Goal: Information Seeking & Learning: Find specific fact

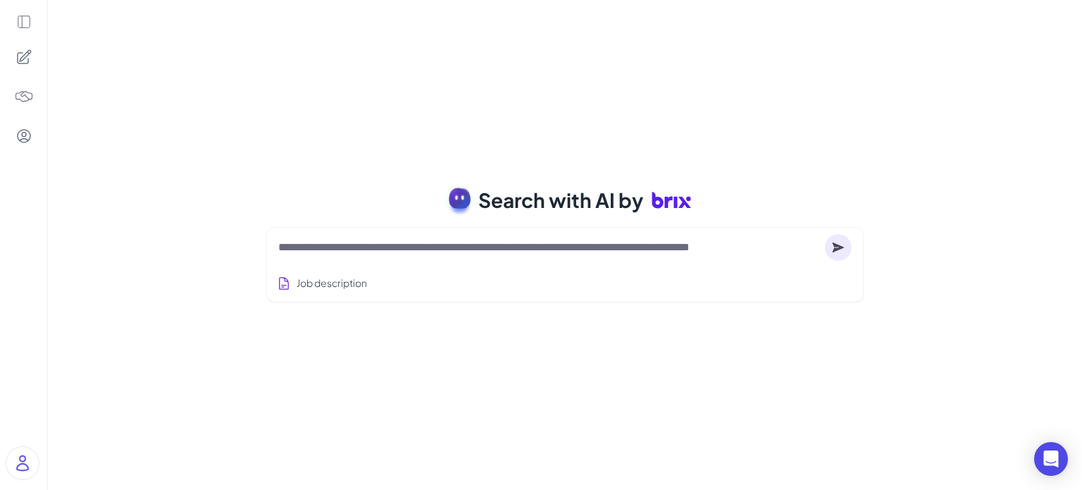
click at [370, 266] on div "Job description" at bounding box center [564, 278] width 573 height 35
drag, startPoint x: 404, startPoint y: 240, endPoint x: 423, endPoint y: 253, distance: 22.9
click at [404, 240] on textarea at bounding box center [548, 247] width 541 height 17
click at [423, 253] on textarea at bounding box center [548, 247] width 541 height 17
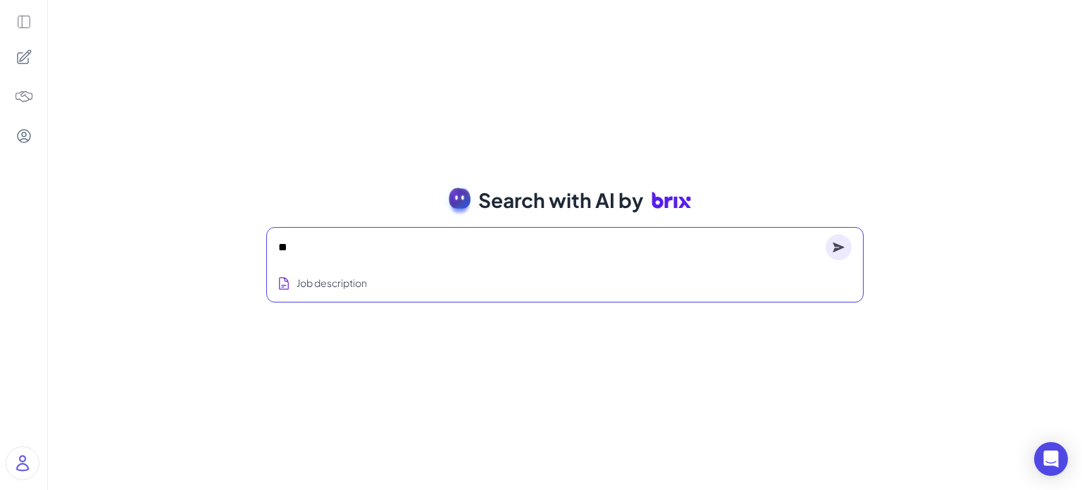
type textarea "*"
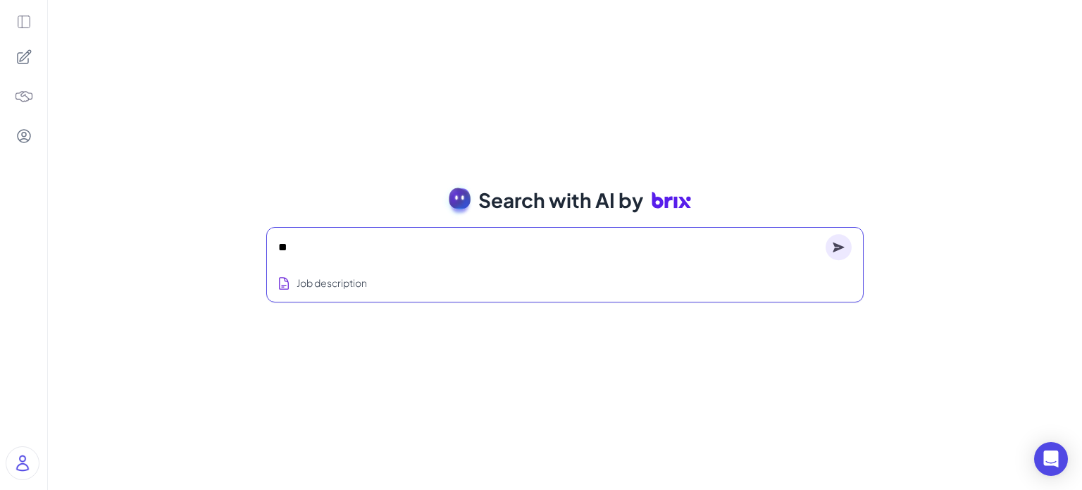
type textarea "*"
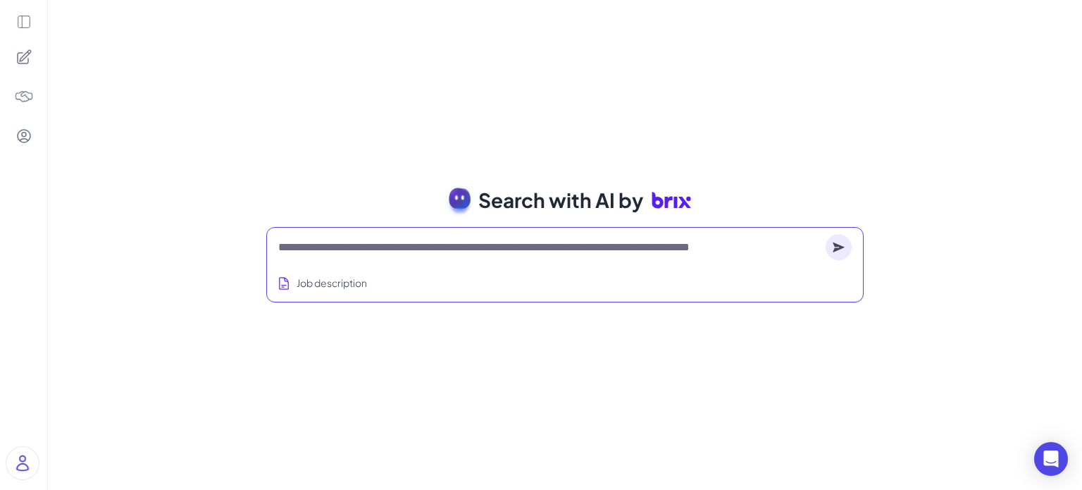
type textarea "*"
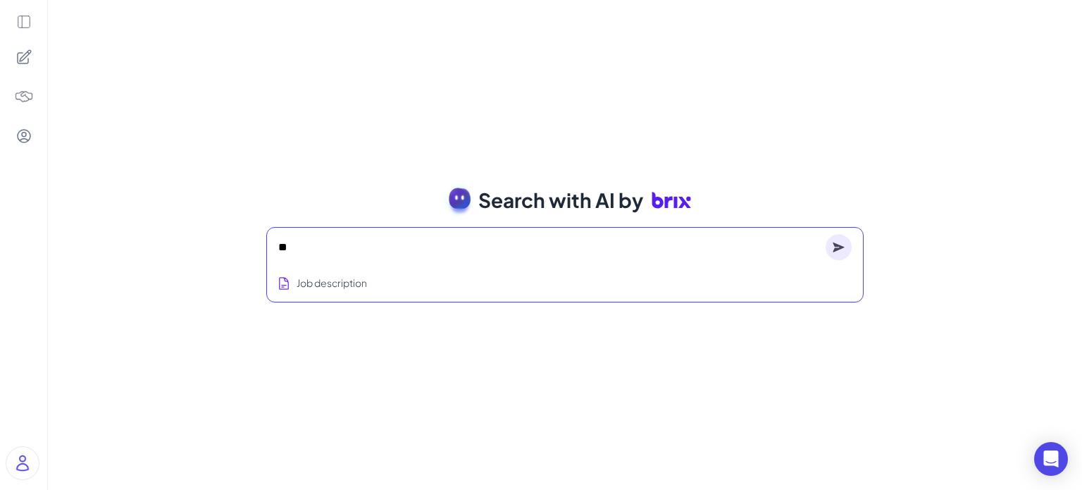
type textarea "*"
type textarea "**********"
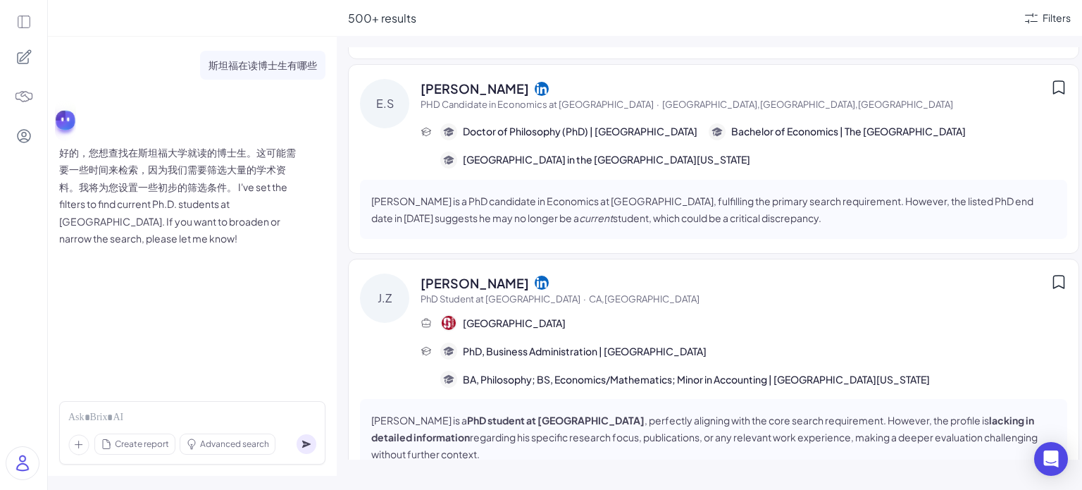
scroll to position [20908, 0]
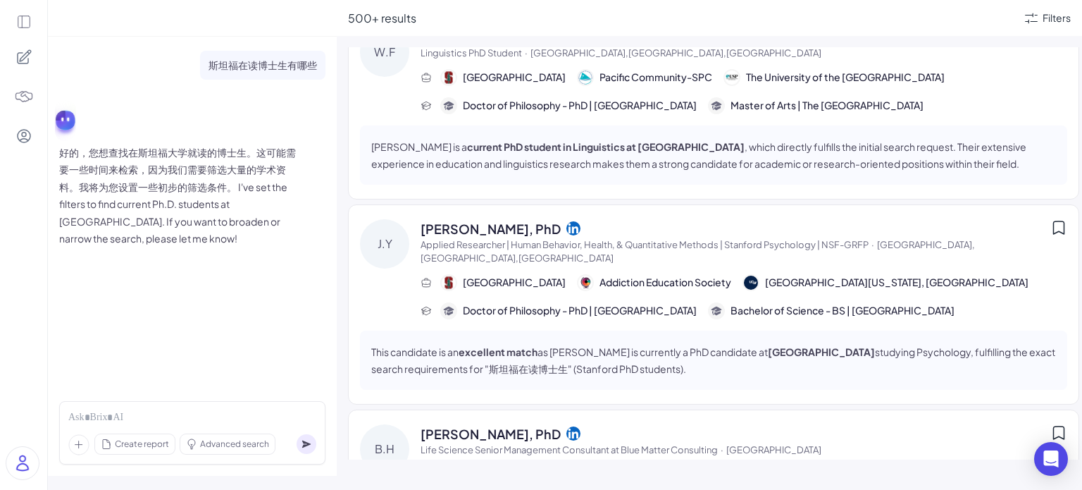
click at [20, 225] on div at bounding box center [23, 245] width 47 height 490
click at [133, 311] on div "斯坦福在读博士生有哪些 好的，您想查找在斯坦福大学就读的博士生。这可能需要一些时间来检索，因为我们需要筛选大量的学术资料。我将为您设置一些初步的筛选条件。 I…" at bounding box center [192, 213] width 289 height 353
click at [15, 336] on div at bounding box center [23, 245] width 47 height 490
click at [16, 57] on icon at bounding box center [23, 57] width 17 height 17
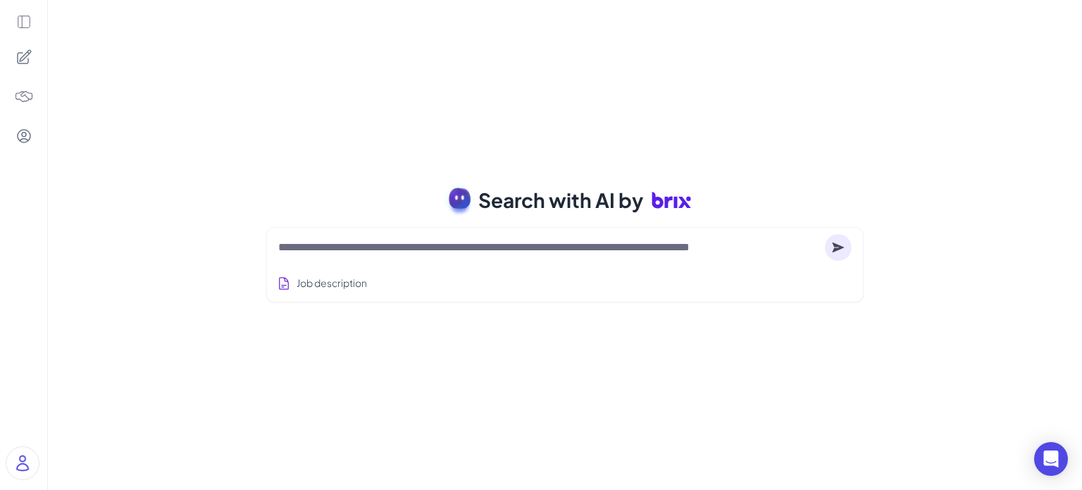
click at [20, 23] on icon at bounding box center [23, 21] width 15 height 15
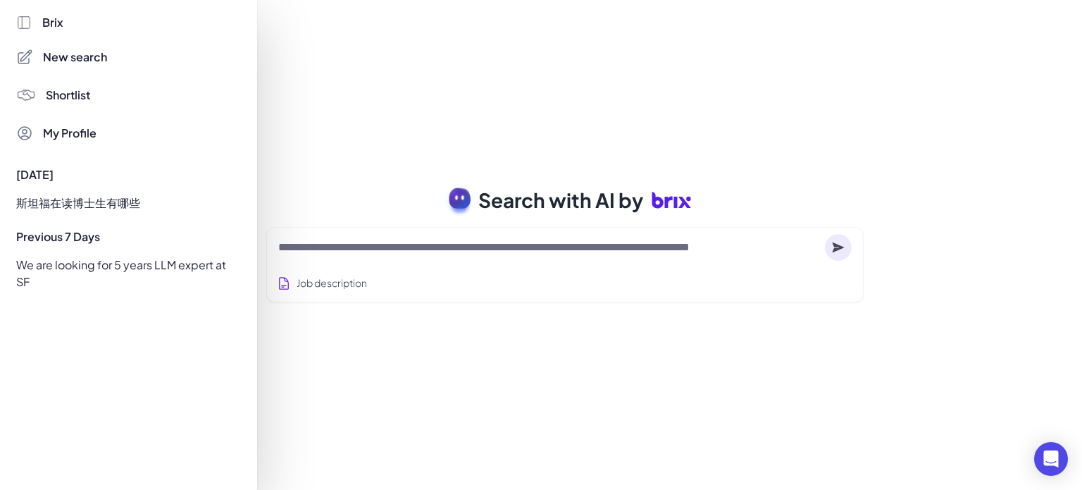
drag, startPoint x: 390, startPoint y: 120, endPoint x: 289, endPoint y: 133, distance: 100.8
click at [390, 120] on div at bounding box center [541, 245] width 1082 height 490
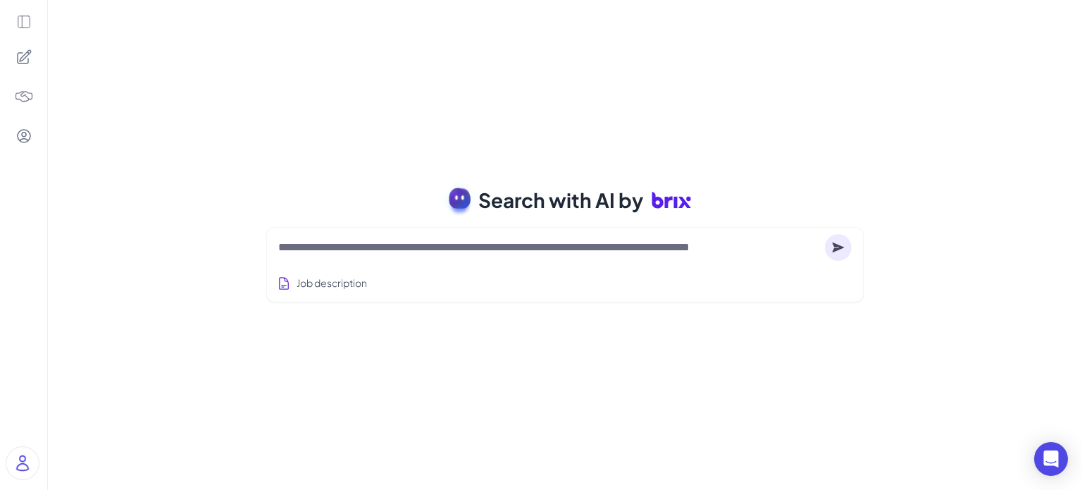
click at [28, 94] on img at bounding box center [24, 97] width 20 height 20
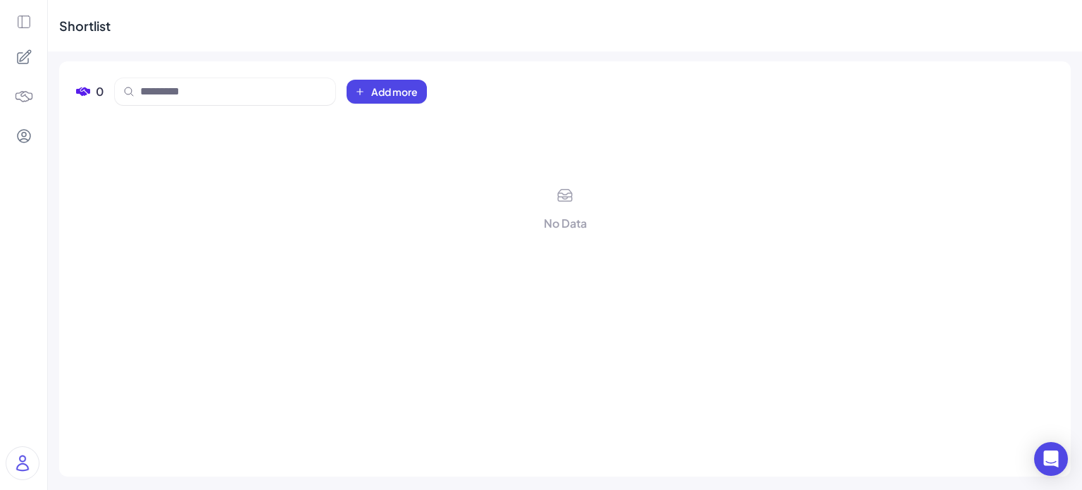
click at [201, 135] on div "No Data" at bounding box center [565, 287] width 978 height 343
click at [27, 137] on icon at bounding box center [23, 135] width 17 height 17
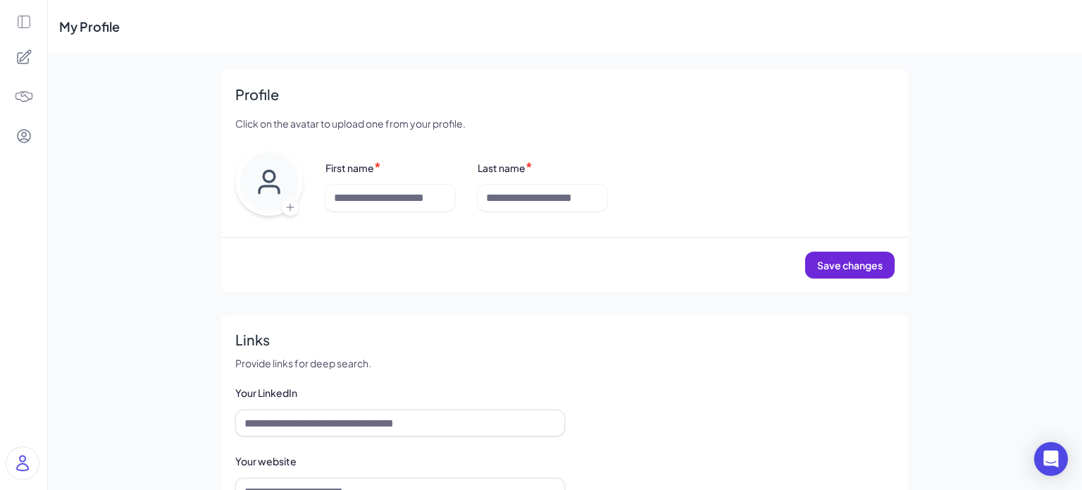
click at [25, 99] on img at bounding box center [24, 97] width 20 height 20
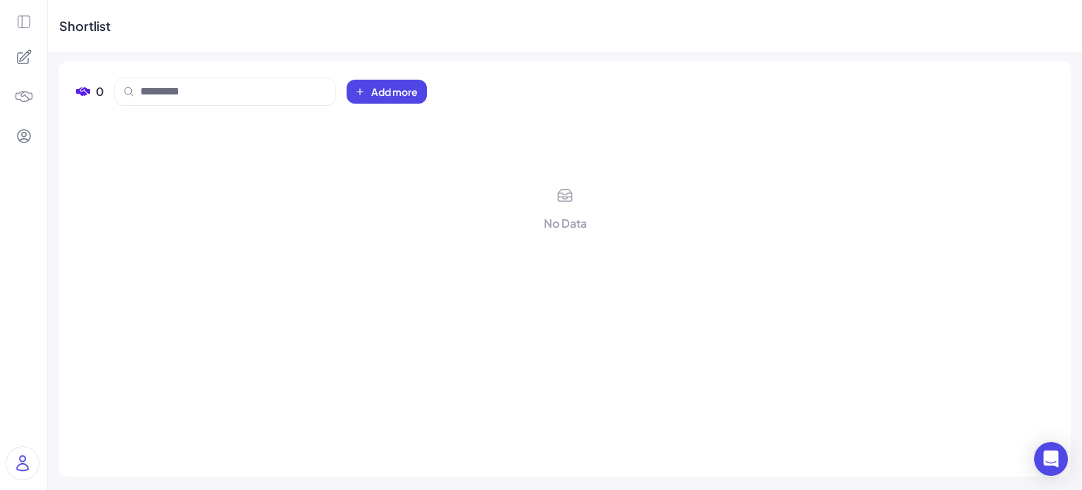
click at [348, 142] on div "No Data" at bounding box center [565, 287] width 978 height 343
click at [279, 161] on div "No Data" at bounding box center [565, 287] width 978 height 343
click at [248, 83] on input at bounding box center [233, 91] width 187 height 17
click at [225, 174] on div "No Data" at bounding box center [565, 287] width 978 height 343
click at [24, 58] on icon at bounding box center [24, 56] width 13 height 13
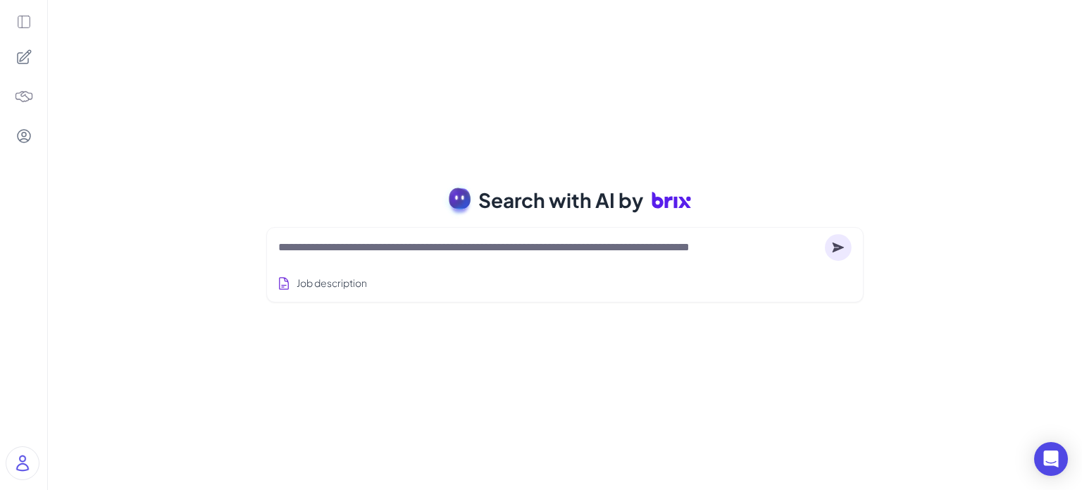
click at [28, 27] on icon at bounding box center [24, 22] width 12 height 12
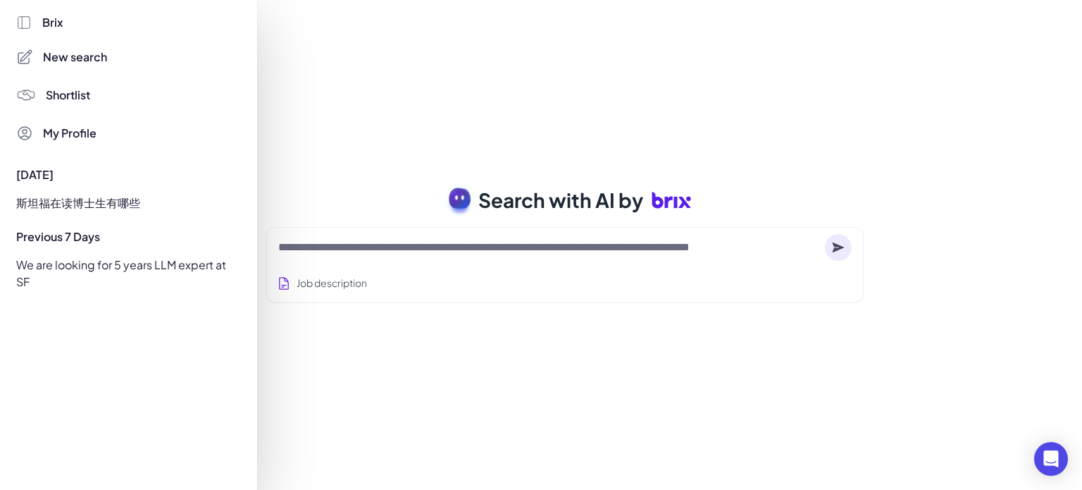
click at [68, 96] on span "Shortlist" at bounding box center [68, 95] width 44 height 17
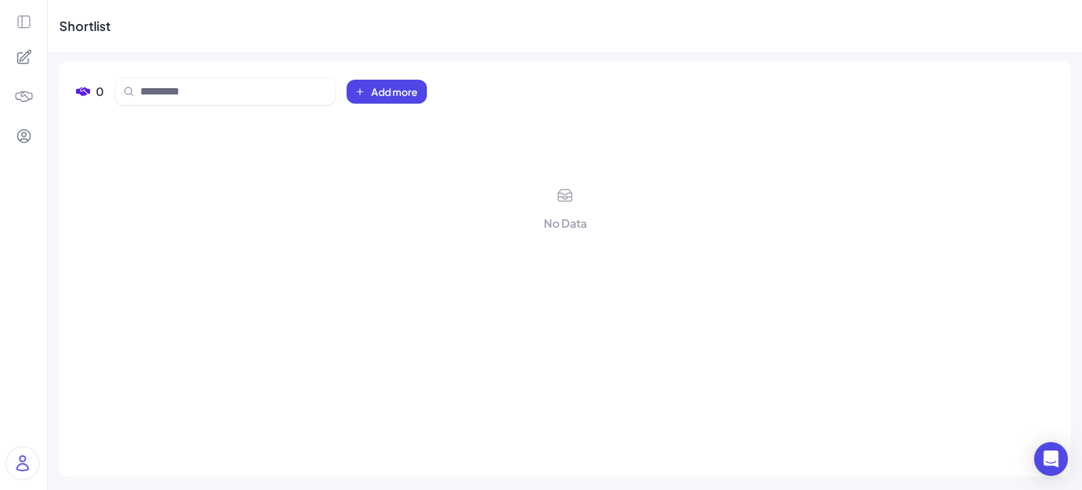
click at [28, 92] on img at bounding box center [24, 97] width 20 height 20
click at [23, 90] on img at bounding box center [24, 97] width 20 height 20
click at [31, 101] on img at bounding box center [24, 97] width 20 height 20
